Goal: Information Seeking & Learning: Learn about a topic

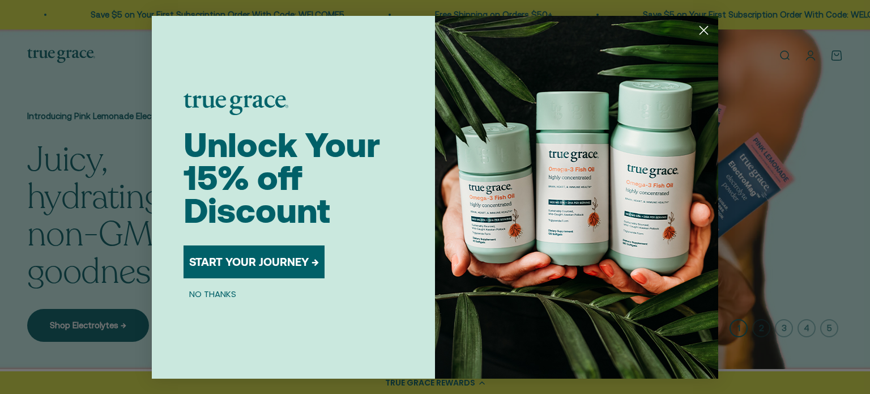
click at [705, 29] on circle "Close dialog" at bounding box center [704, 29] width 19 height 19
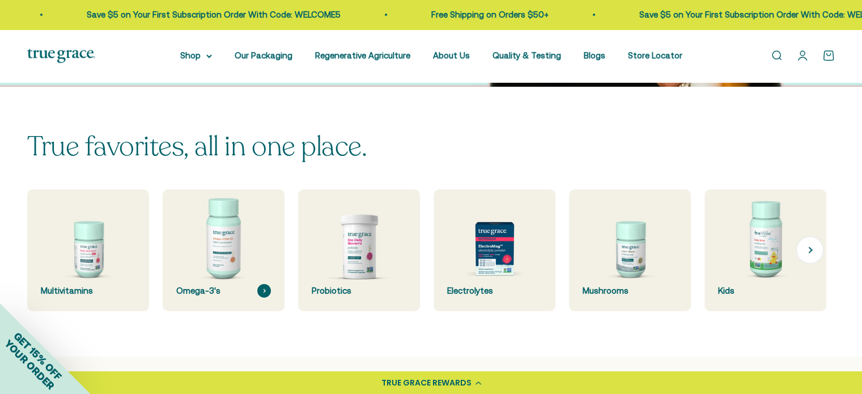
scroll to position [283, 0]
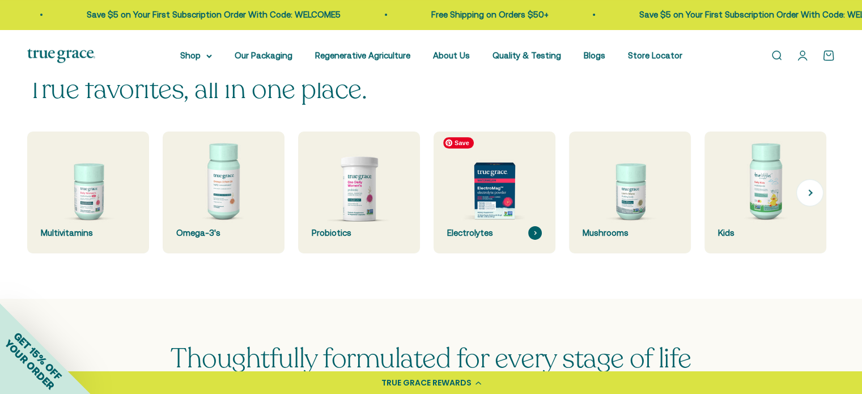
click at [482, 212] on img at bounding box center [494, 192] width 129 height 129
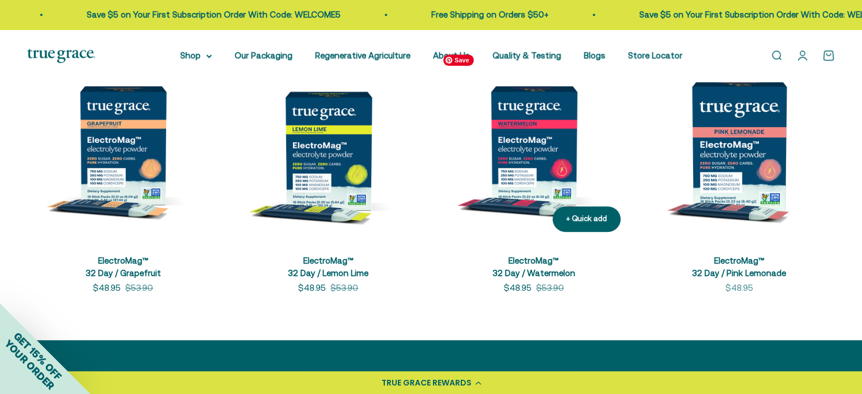
scroll to position [623, 0]
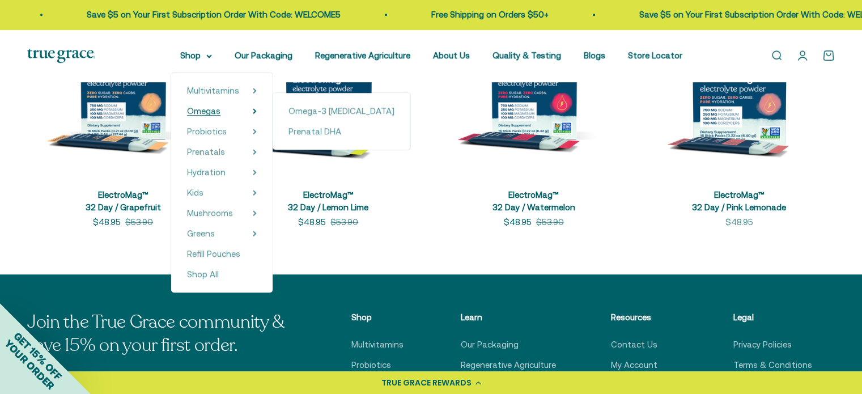
click at [210, 110] on span "Omegas" at bounding box center [203, 111] width 33 height 10
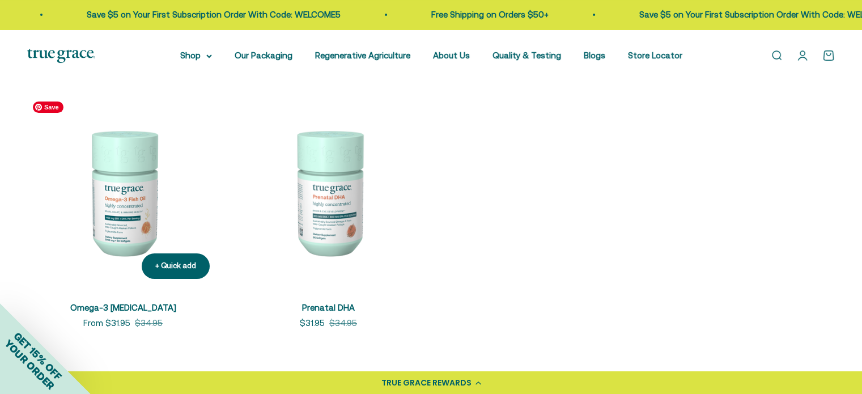
scroll to position [227, 0]
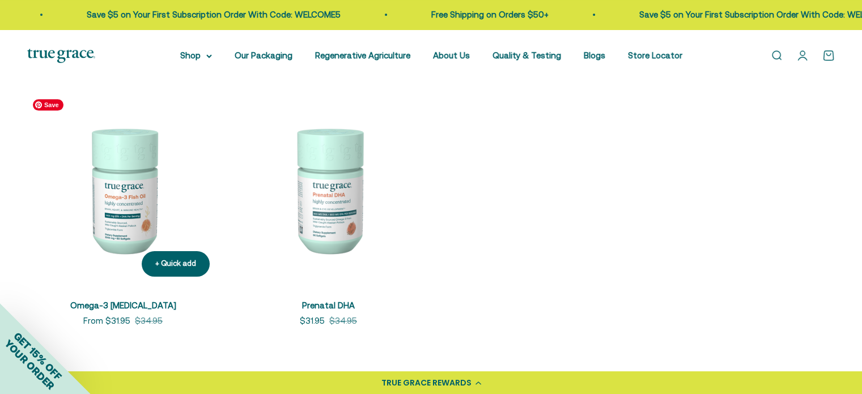
click at [127, 187] on img at bounding box center [123, 189] width 192 height 192
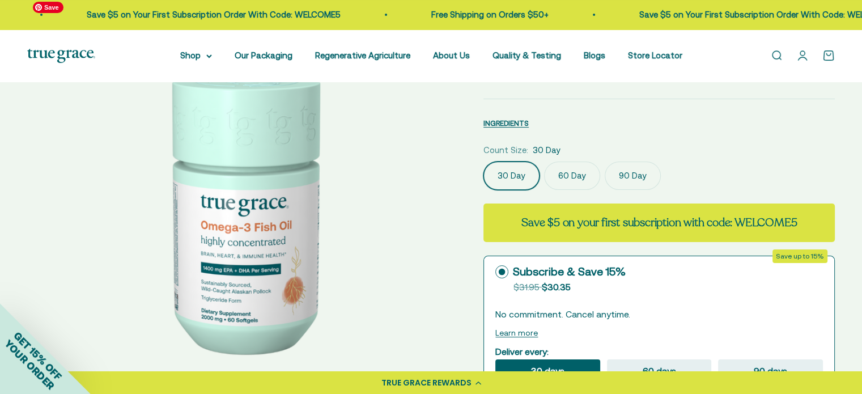
select select "3"
click at [616, 175] on label "90 Day" at bounding box center [633, 175] width 56 height 28
click at [483, 161] on input "90 Day" at bounding box center [483, 161] width 1 height 1
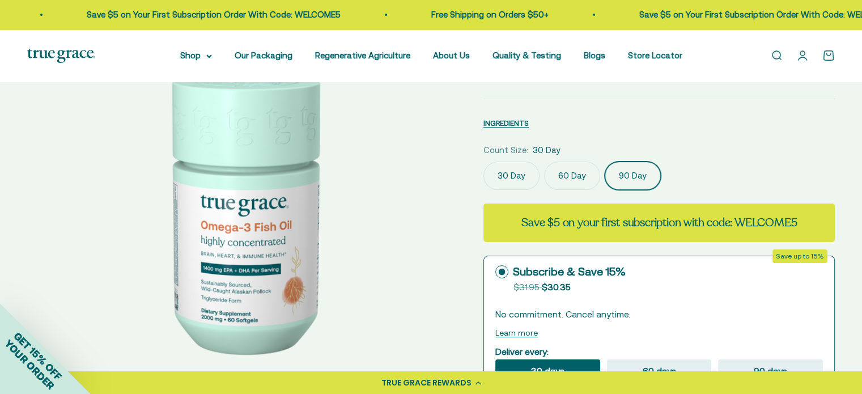
scroll to position [0, 885]
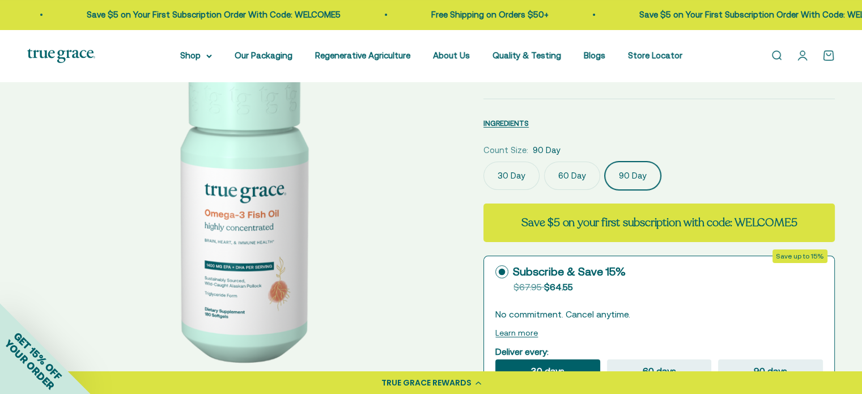
click at [571, 177] on label "60 Day" at bounding box center [572, 175] width 56 height 28
click at [483, 161] on input "60 Day" at bounding box center [483, 161] width 1 height 1
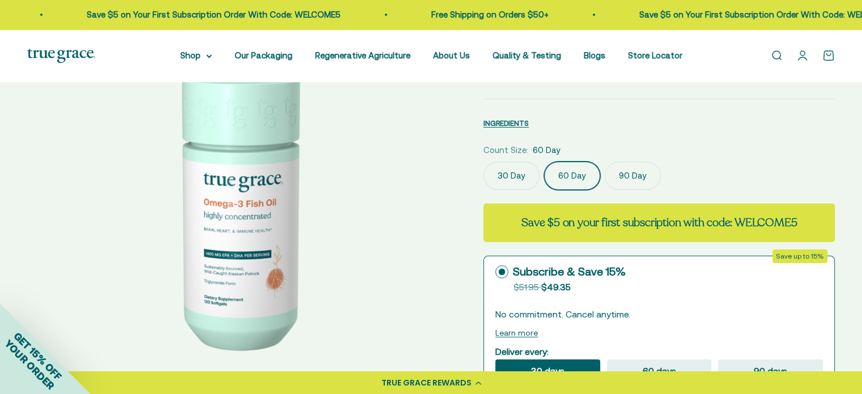
click at [534, 178] on label "30 Day" at bounding box center [511, 175] width 56 height 28
click at [483, 161] on input "30 Day" at bounding box center [483, 161] width 1 height 1
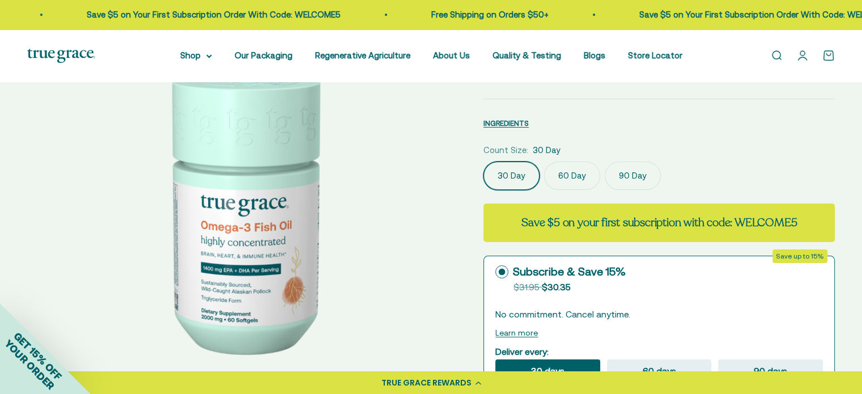
click at [633, 173] on label "90 Day" at bounding box center [633, 175] width 56 height 28
click at [483, 161] on input "90 Day" at bounding box center [483, 161] width 1 height 1
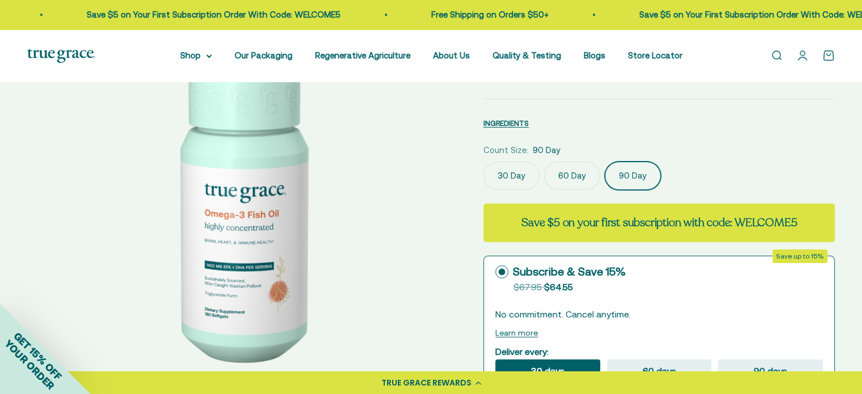
click at [500, 171] on label "30 Day" at bounding box center [511, 175] width 56 height 28
click at [483, 161] on input "30 Day" at bounding box center [483, 161] width 1 height 1
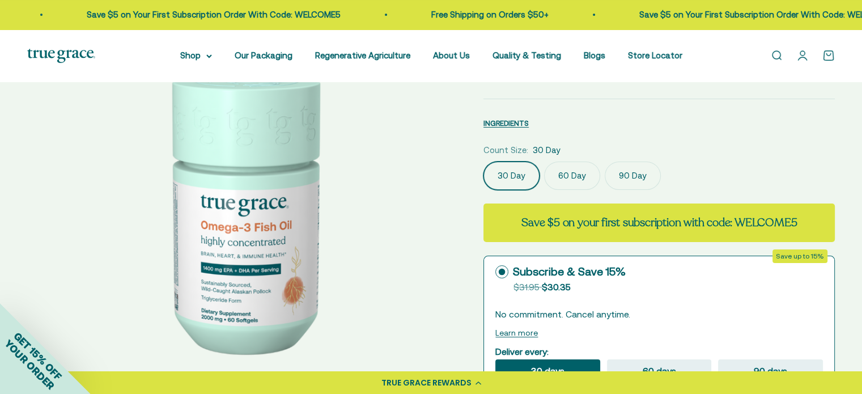
click at [623, 176] on label "90 Day" at bounding box center [633, 175] width 56 height 28
click at [483, 161] on input "90 Day" at bounding box center [483, 161] width 1 height 1
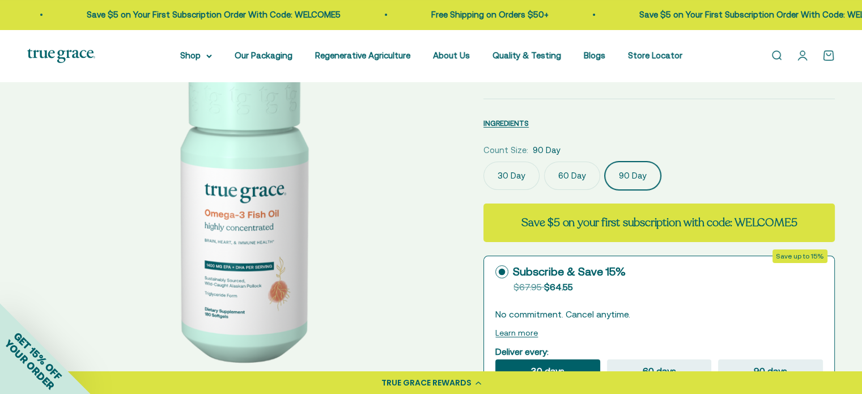
click at [509, 167] on label "30 Day" at bounding box center [511, 175] width 56 height 28
click at [483, 161] on input "30 Day" at bounding box center [483, 161] width 1 height 1
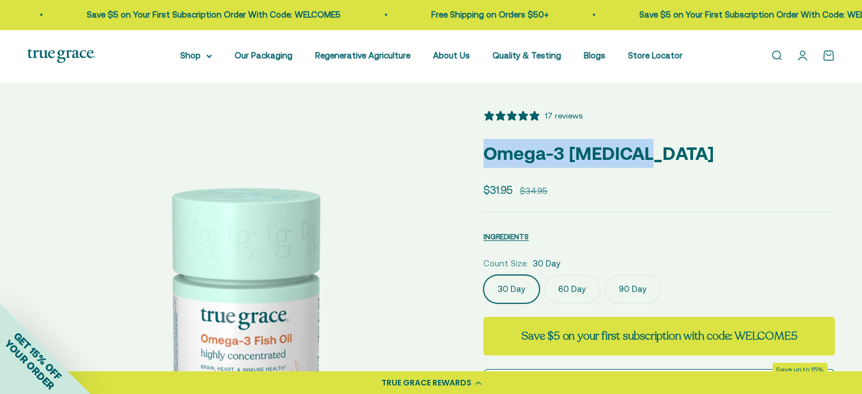
drag, startPoint x: 486, startPoint y: 157, endPoint x: 638, endPoint y: 149, distance: 152.1
click at [638, 149] on p "Omega-3 [MEDICAL_DATA]" at bounding box center [658, 153] width 351 height 29
copy p "Omega-3 [MEDICAL_DATA]"
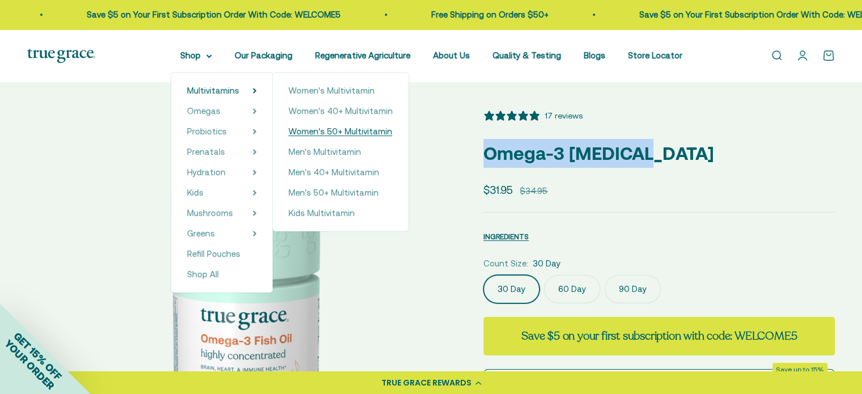
click at [342, 130] on span "Women's 50+ Multivitamin" at bounding box center [340, 131] width 104 height 10
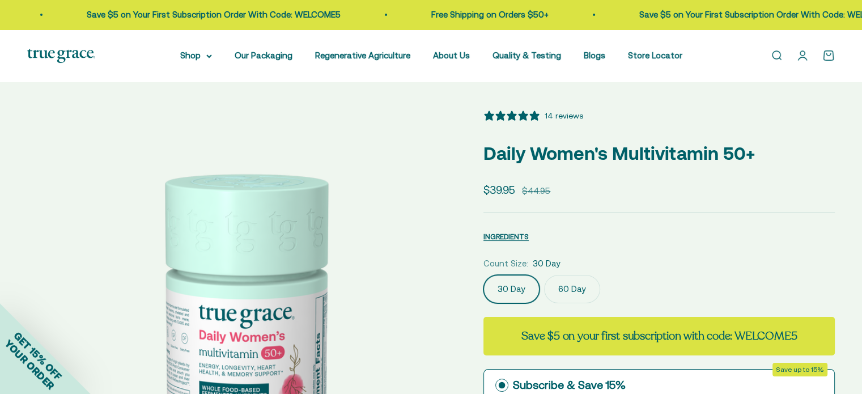
select select "3"
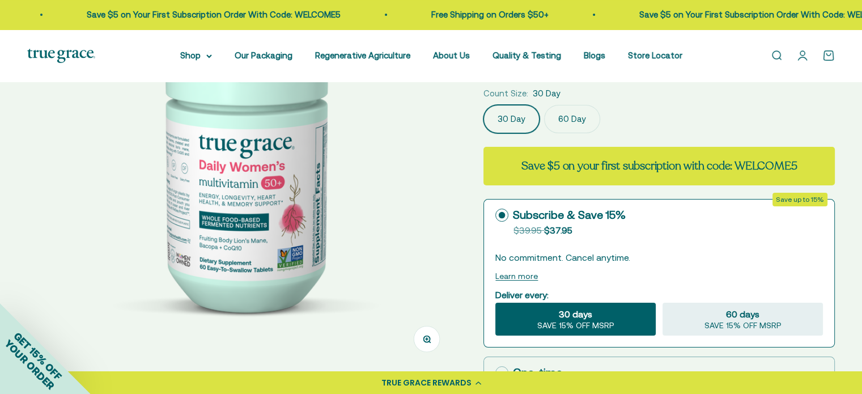
scroll to position [57, 0]
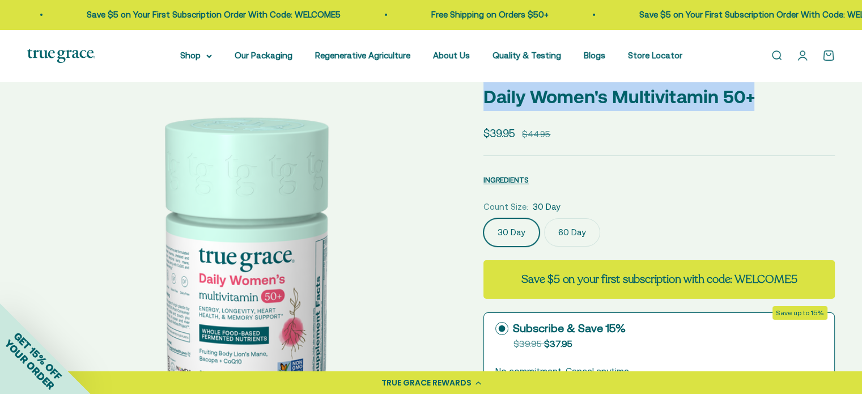
drag, startPoint x: 484, startPoint y: 100, endPoint x: 751, endPoint y: 97, distance: 266.9
click at [751, 97] on p "Daily Women's Multivitamin 50+" at bounding box center [658, 96] width 351 height 29
copy p "Daily Women's Multivitamin 50+"
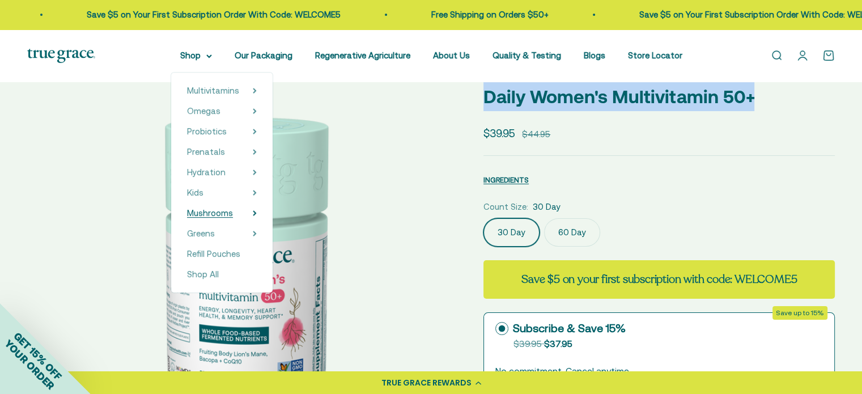
click at [230, 209] on span "Mushrooms" at bounding box center [210, 213] width 46 height 10
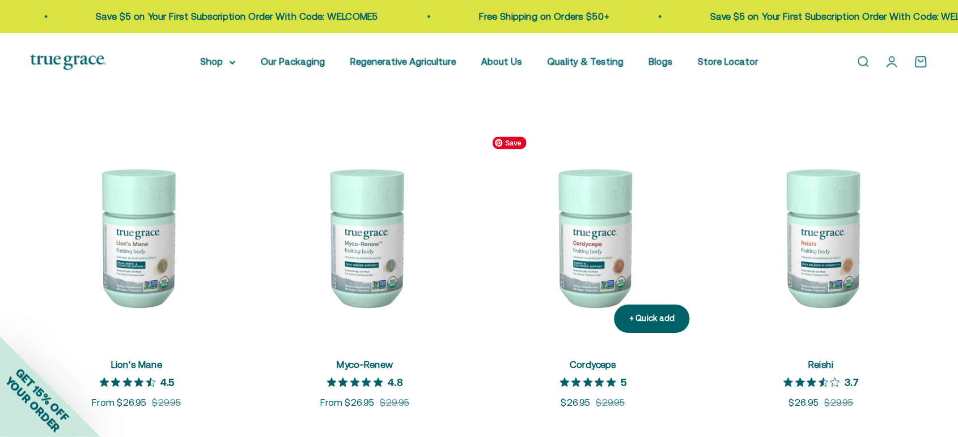
scroll to position [227, 0]
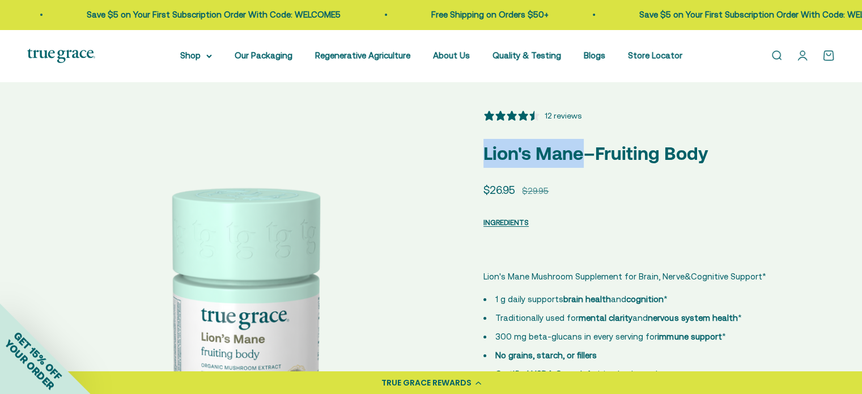
select select "3"
